Goal: Check status: Check status

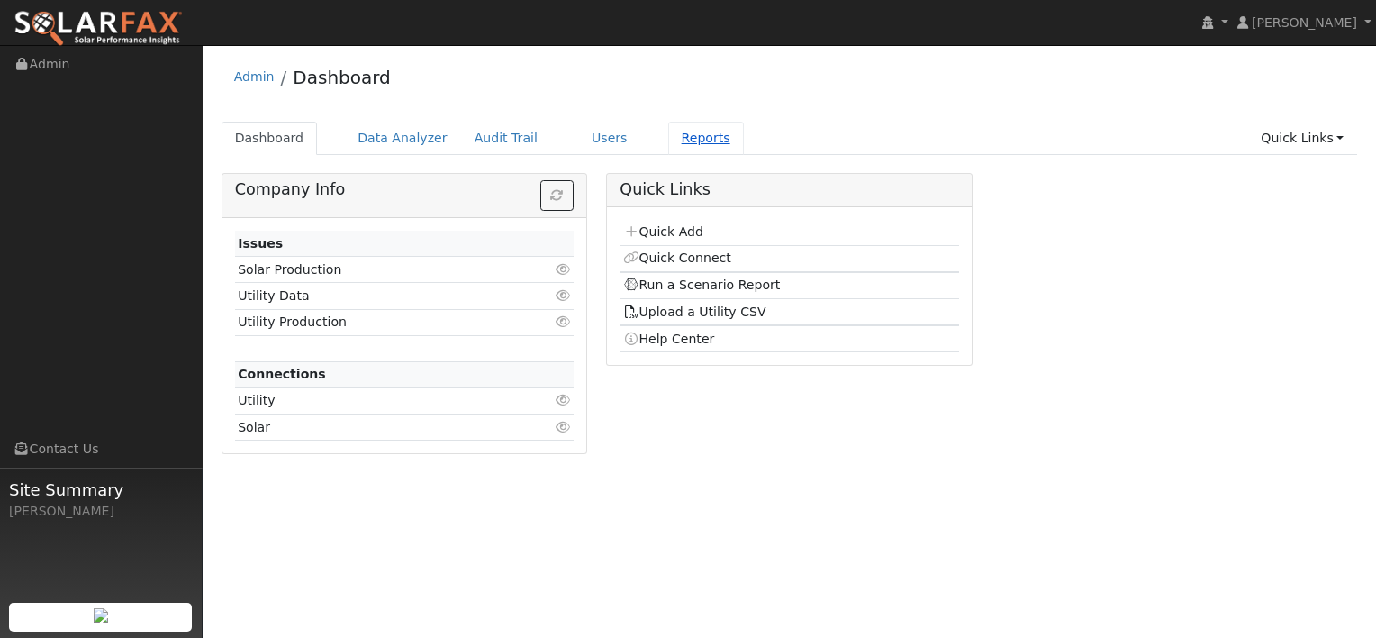
click at [676, 145] on link "Reports" at bounding box center [706, 138] width 76 height 33
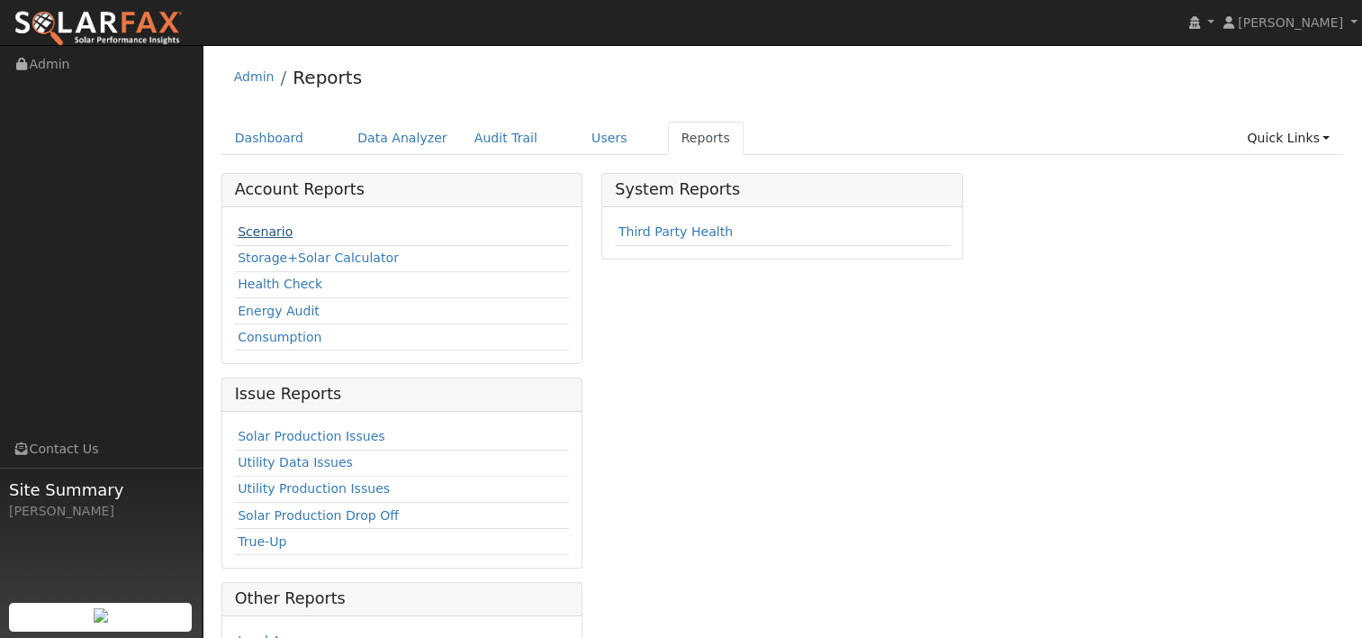
click at [249, 235] on link "Scenario" at bounding box center [265, 231] width 55 height 14
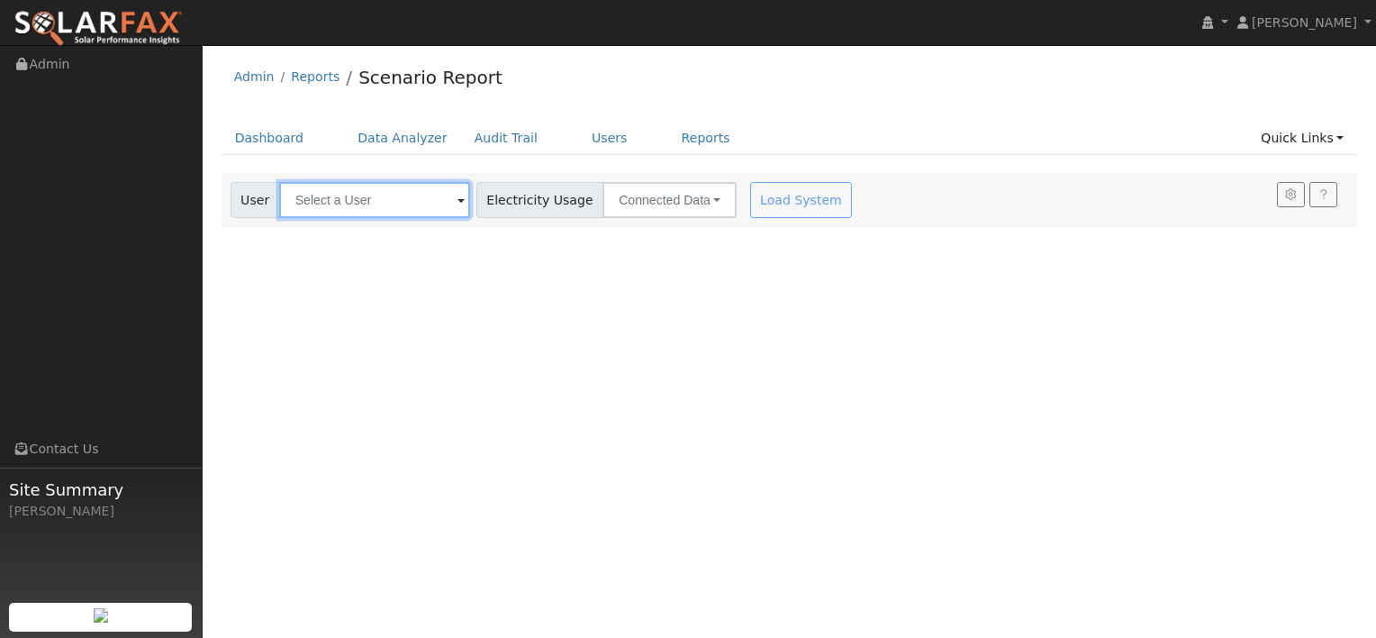
click at [403, 193] on input "text" at bounding box center [374, 200] width 191 height 36
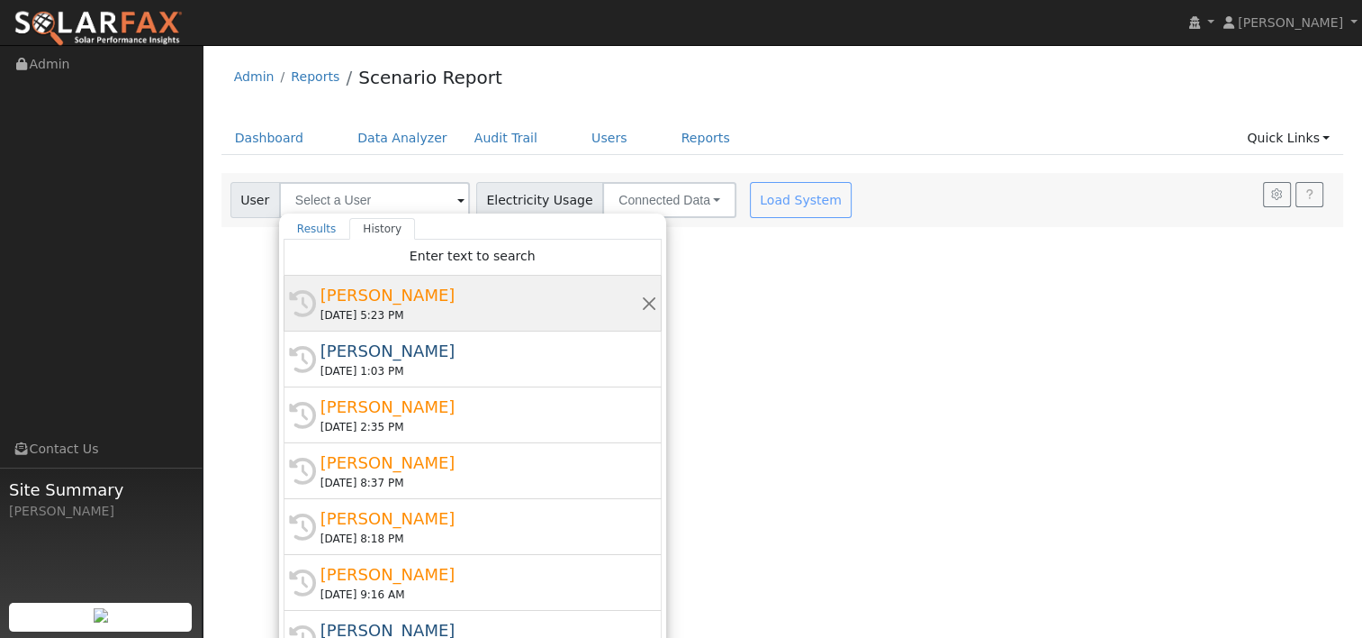
click at [412, 297] on div "Brian Bussolini" at bounding box center [481, 295] width 321 height 24
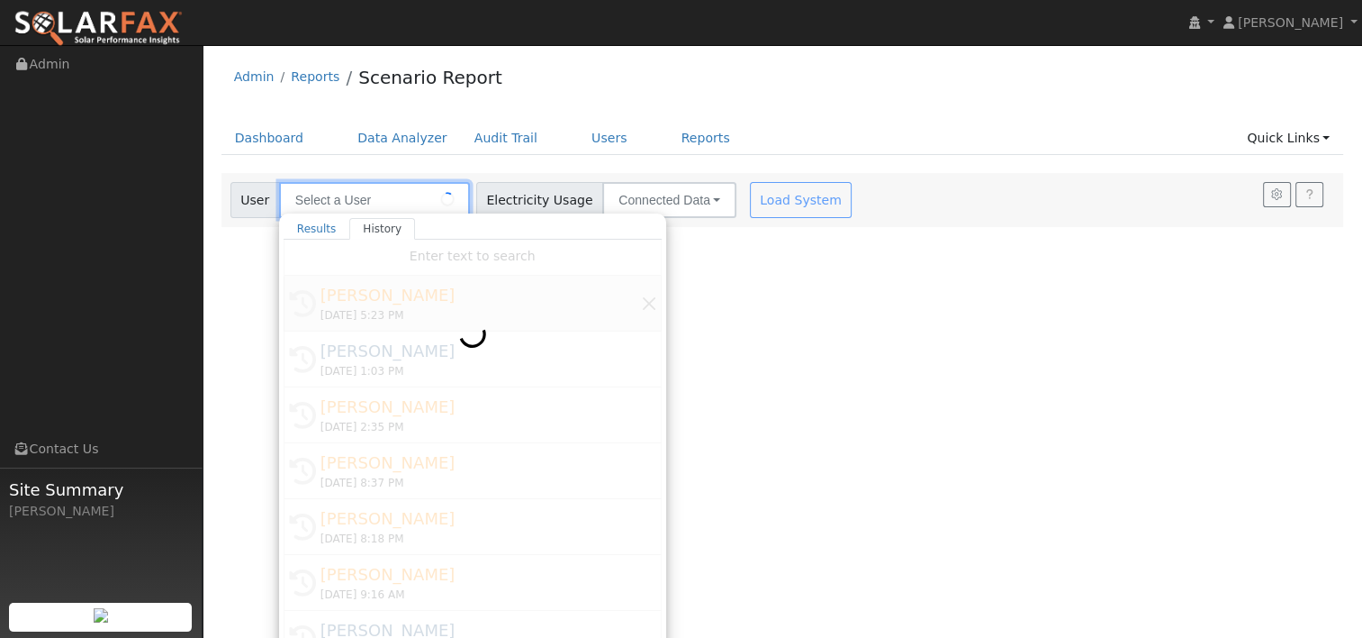
type input "Brian Bussolini"
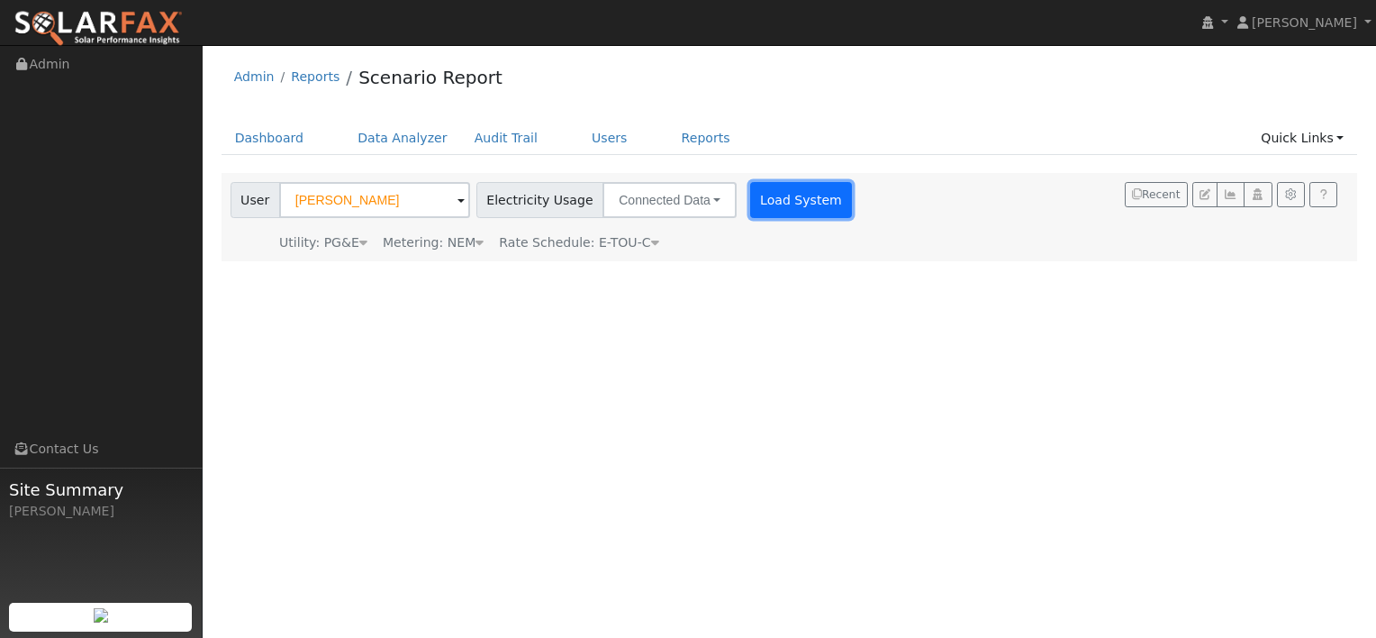
click at [750, 197] on button "Load System" at bounding box center [801, 200] width 103 height 36
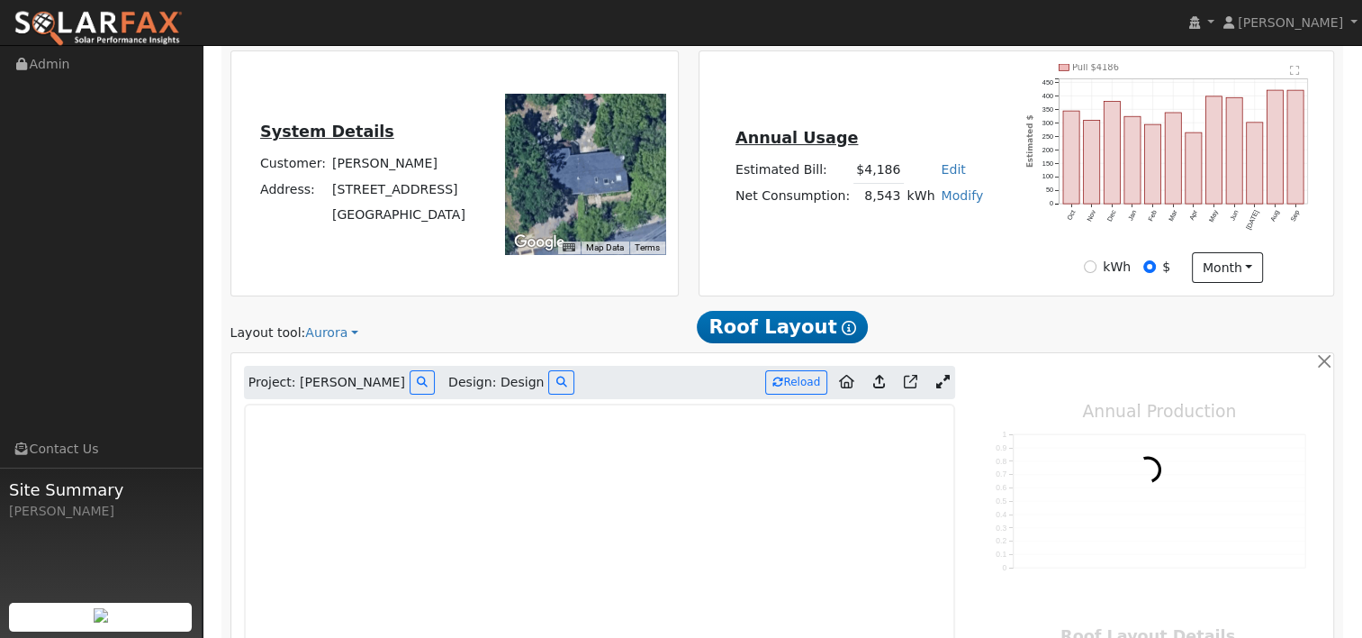
scroll to position [540, 0]
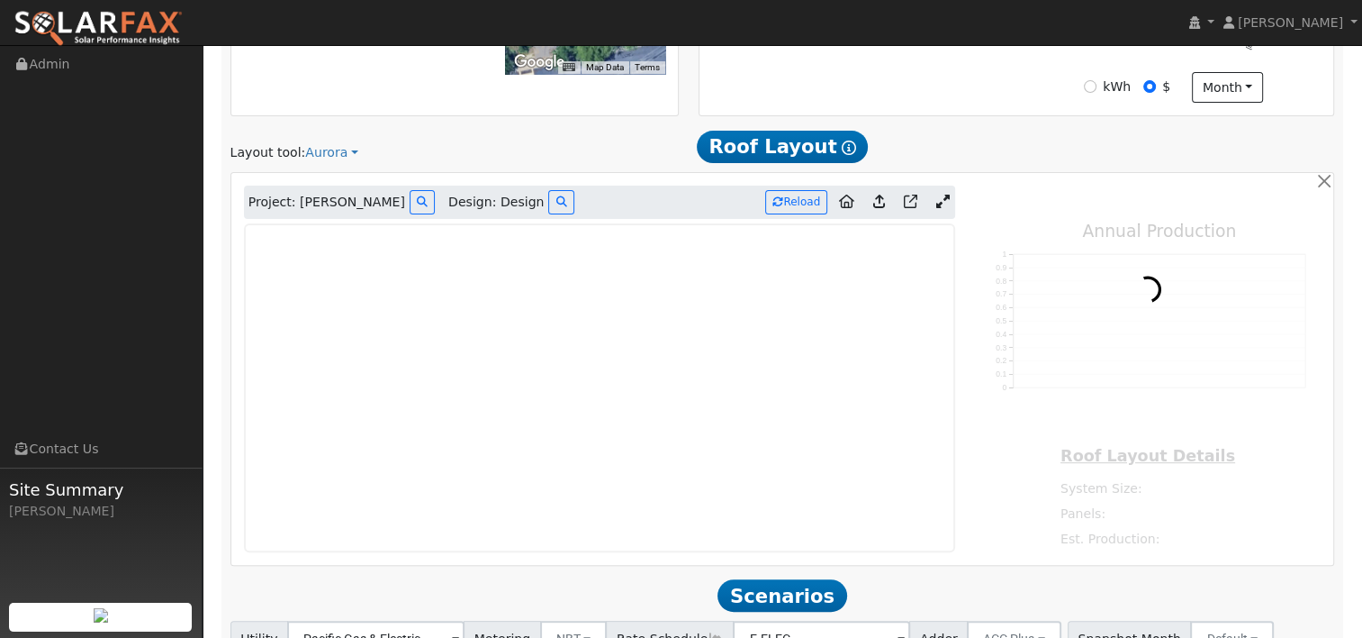
type input "14386"
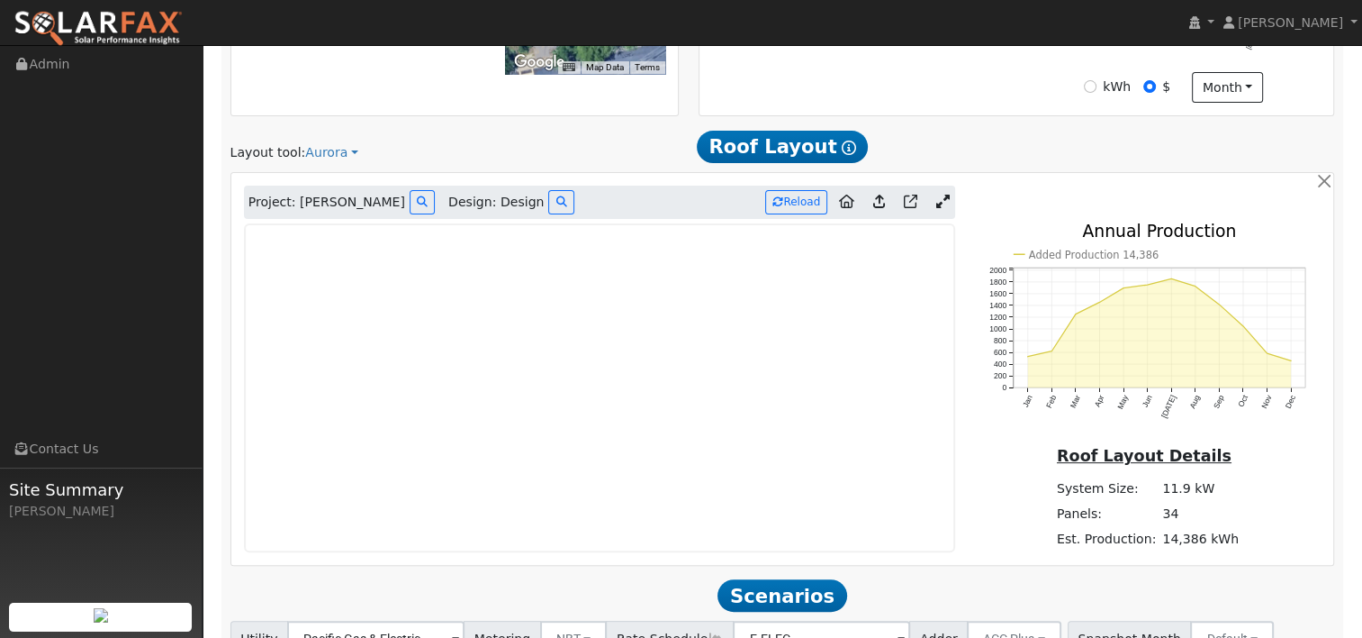
click at [949, 201] on link at bounding box center [942, 202] width 26 height 27
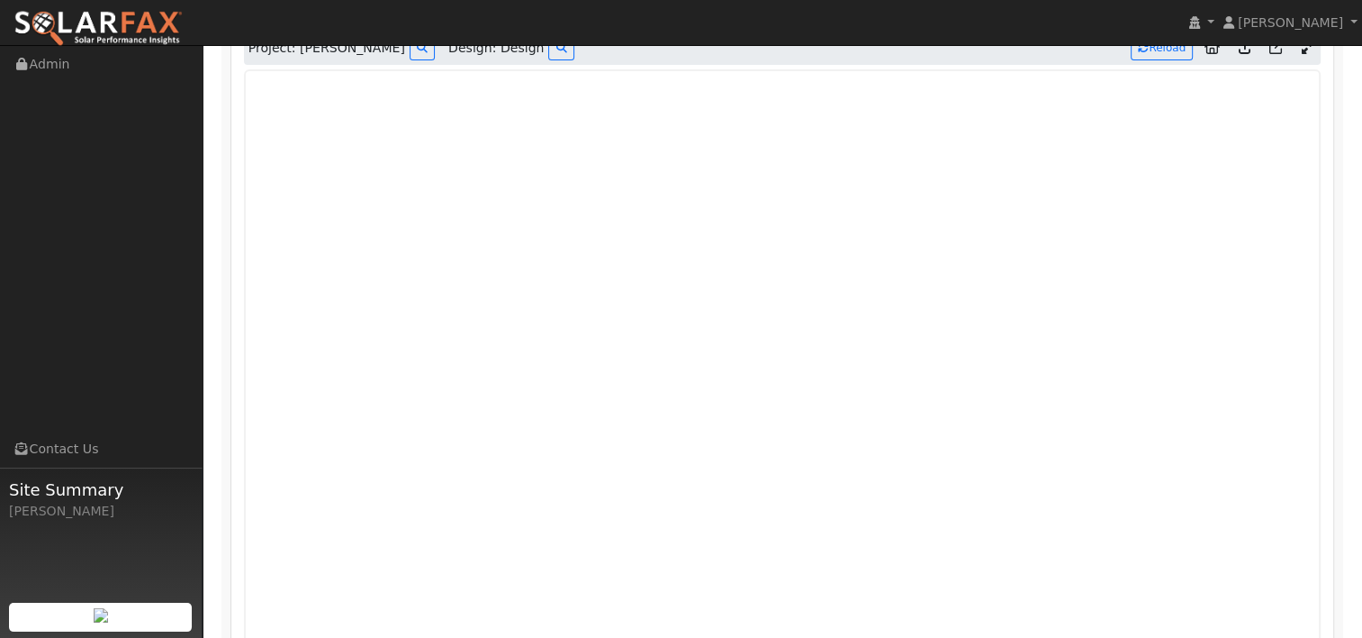
scroll to position [711, 0]
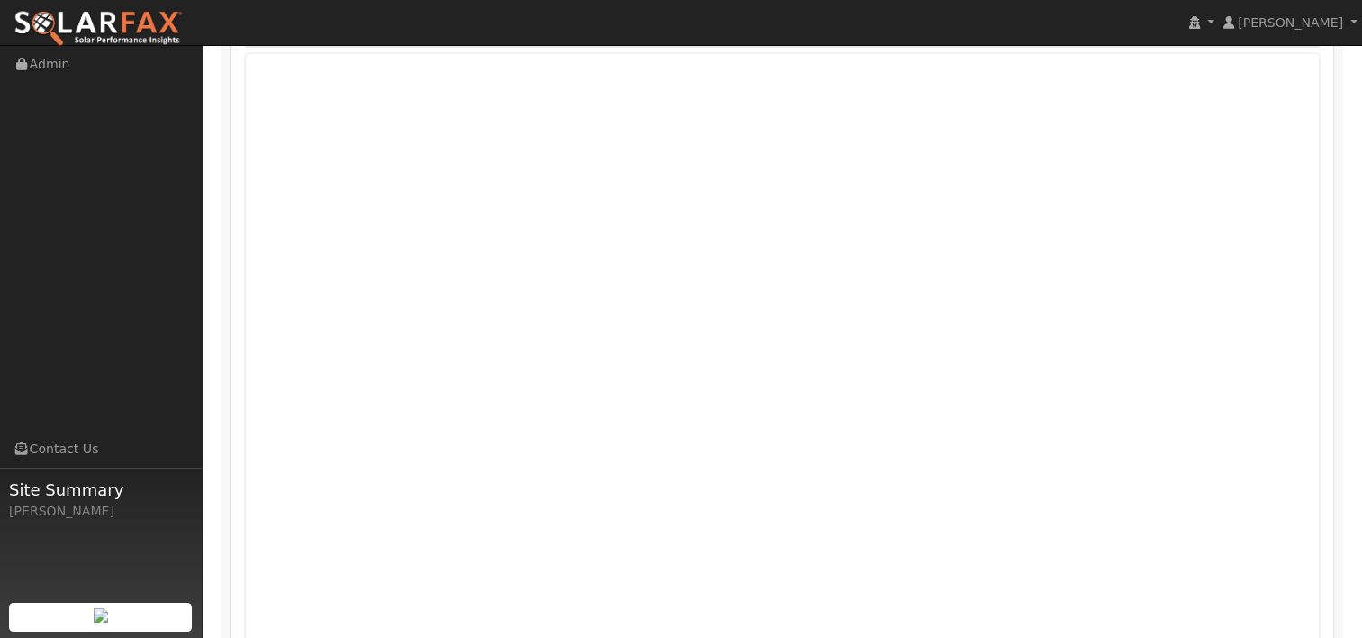
click at [1339, 511] on div "Project: Brian Bussolini Design: Design Reload Added Production 14,386 Jan Feb …" at bounding box center [783, 392] width 1124 height 783
